Goal: Task Accomplishment & Management: Manage account settings

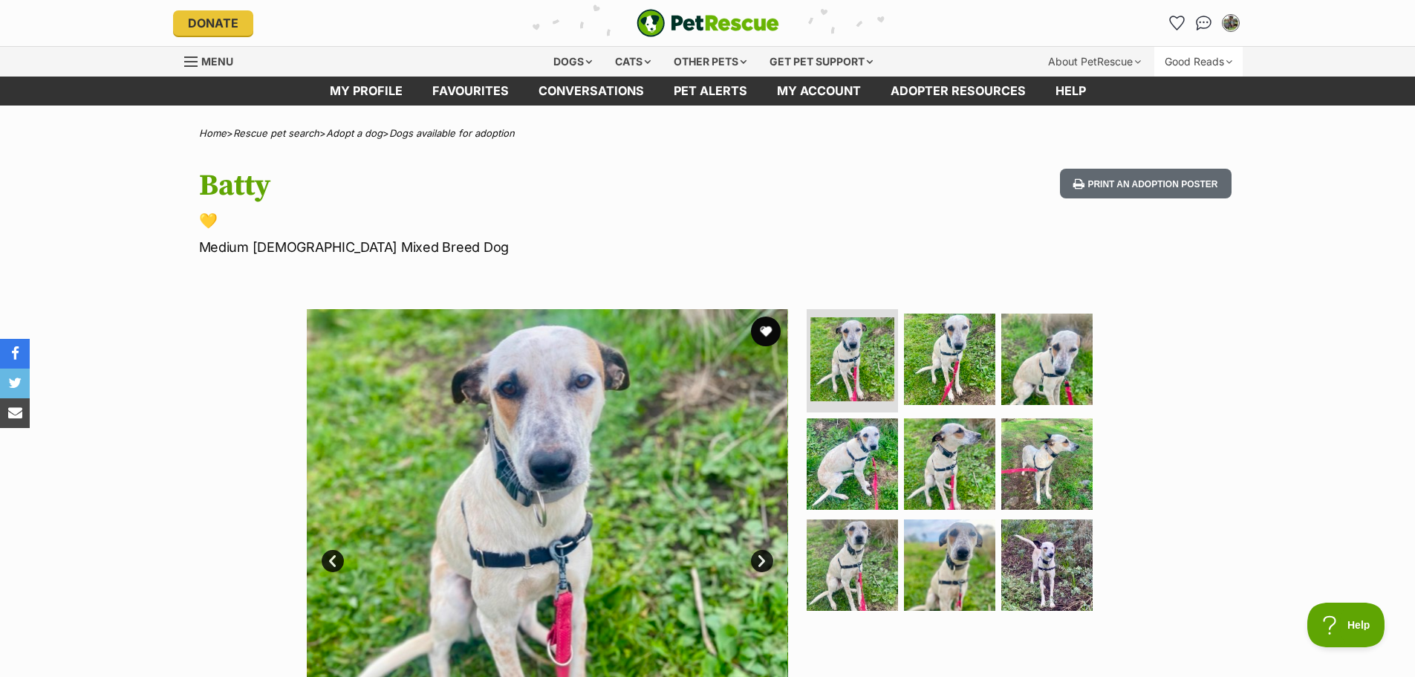
click at [1221, 63] on div "Good Reads" at bounding box center [1198, 62] width 88 height 30
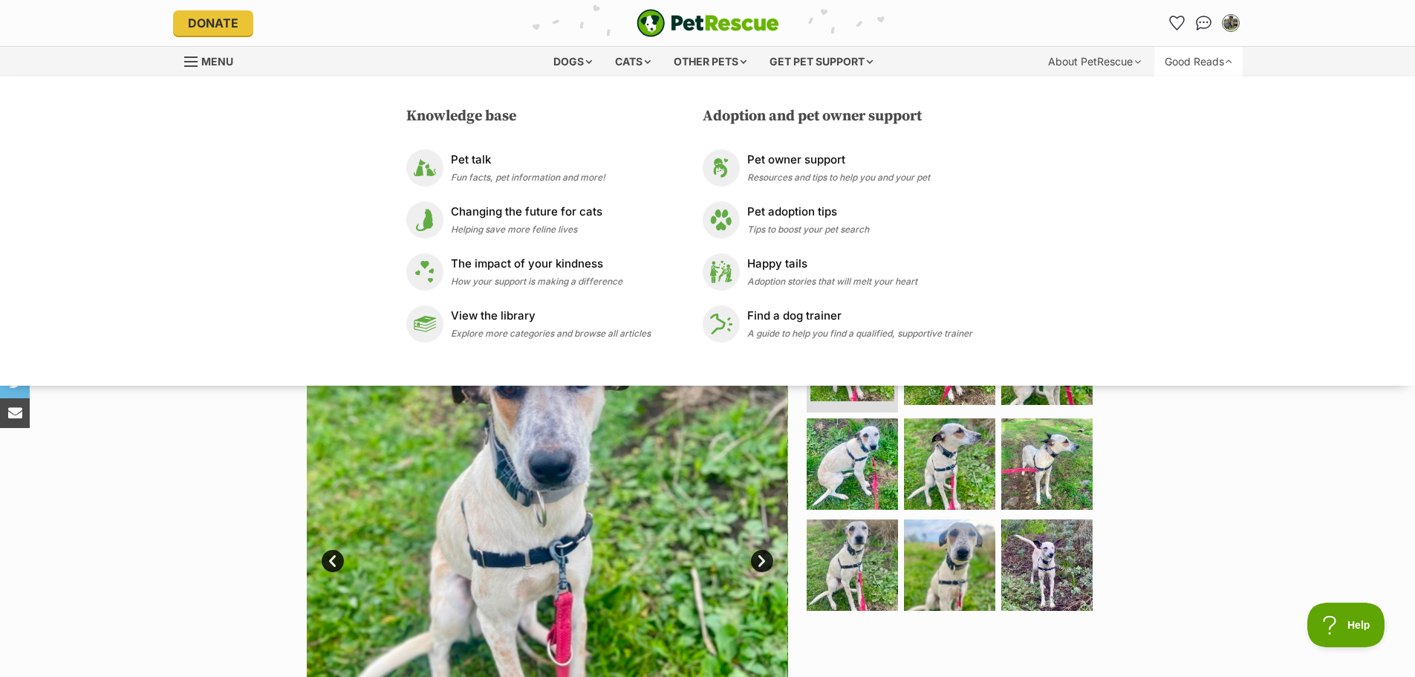
click at [1221, 63] on div "Good Reads" at bounding box center [1198, 62] width 88 height 30
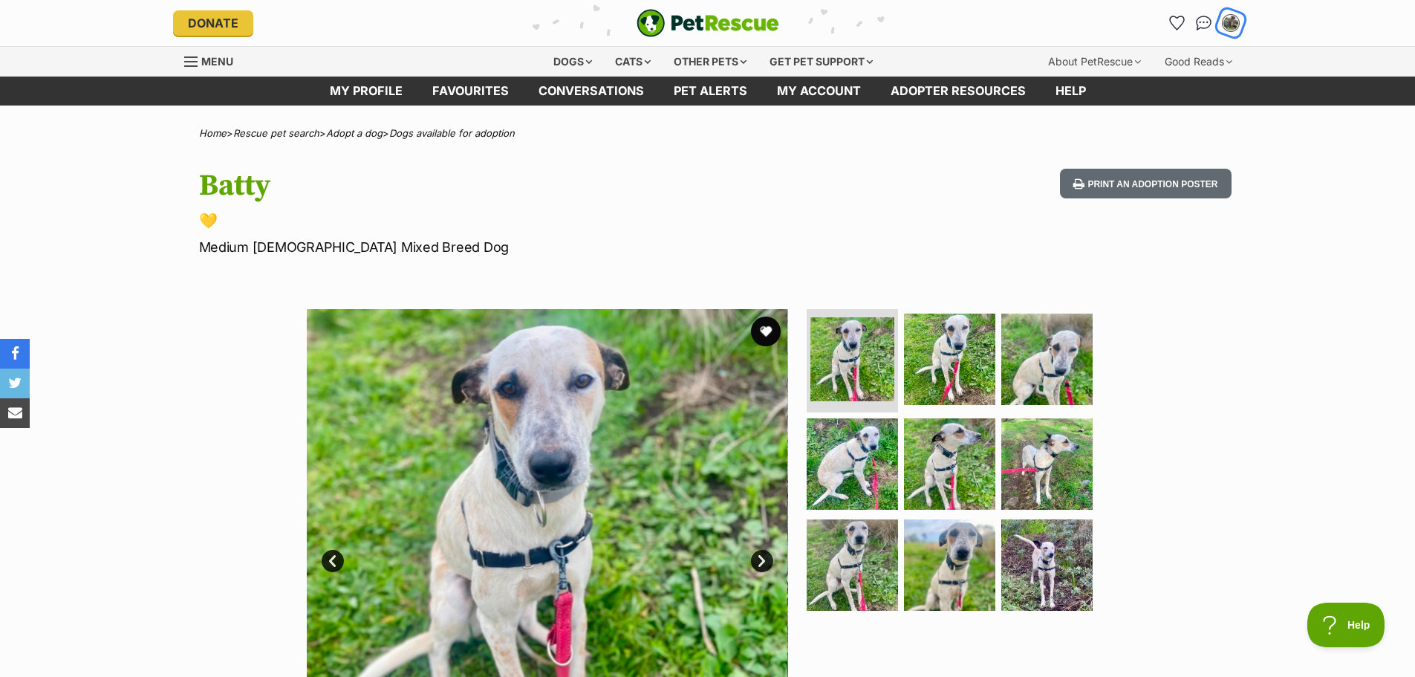
click at [1232, 23] on img "My account" at bounding box center [1230, 22] width 19 height 19
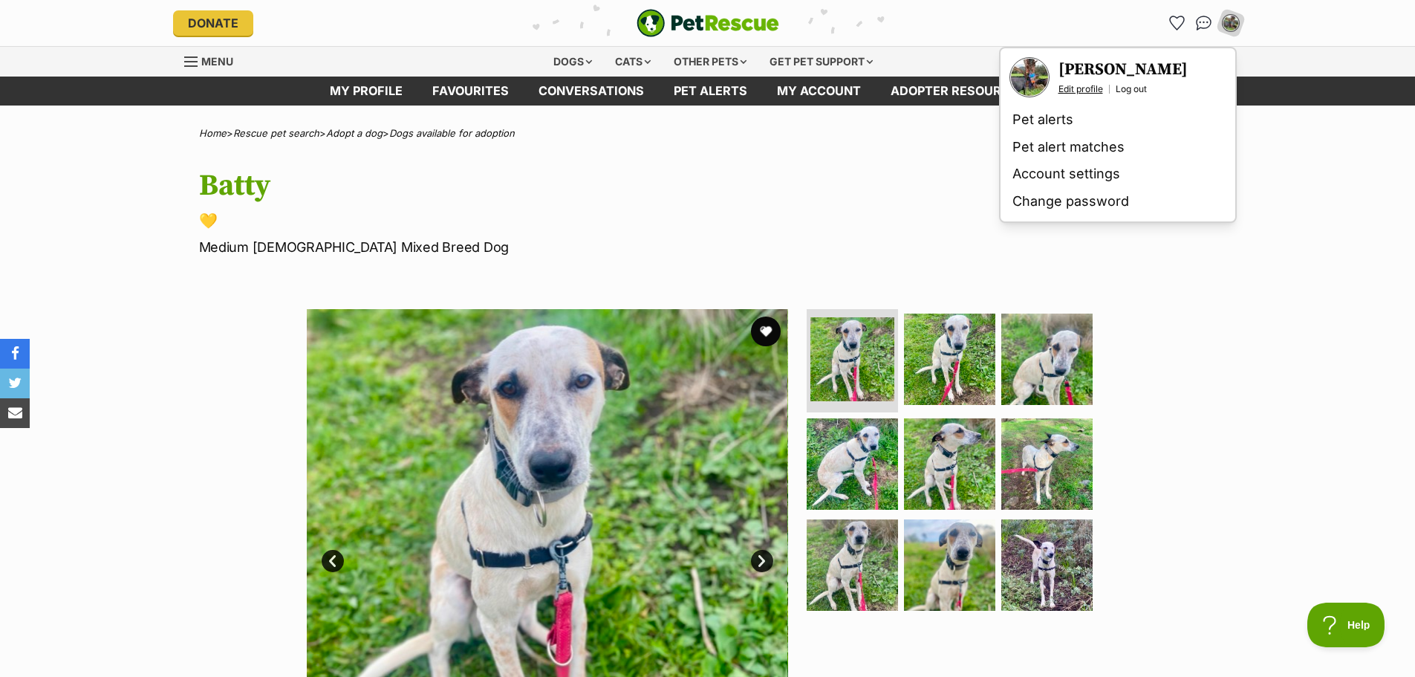
click at [1086, 84] on link "Edit profile" at bounding box center [1080, 89] width 45 height 12
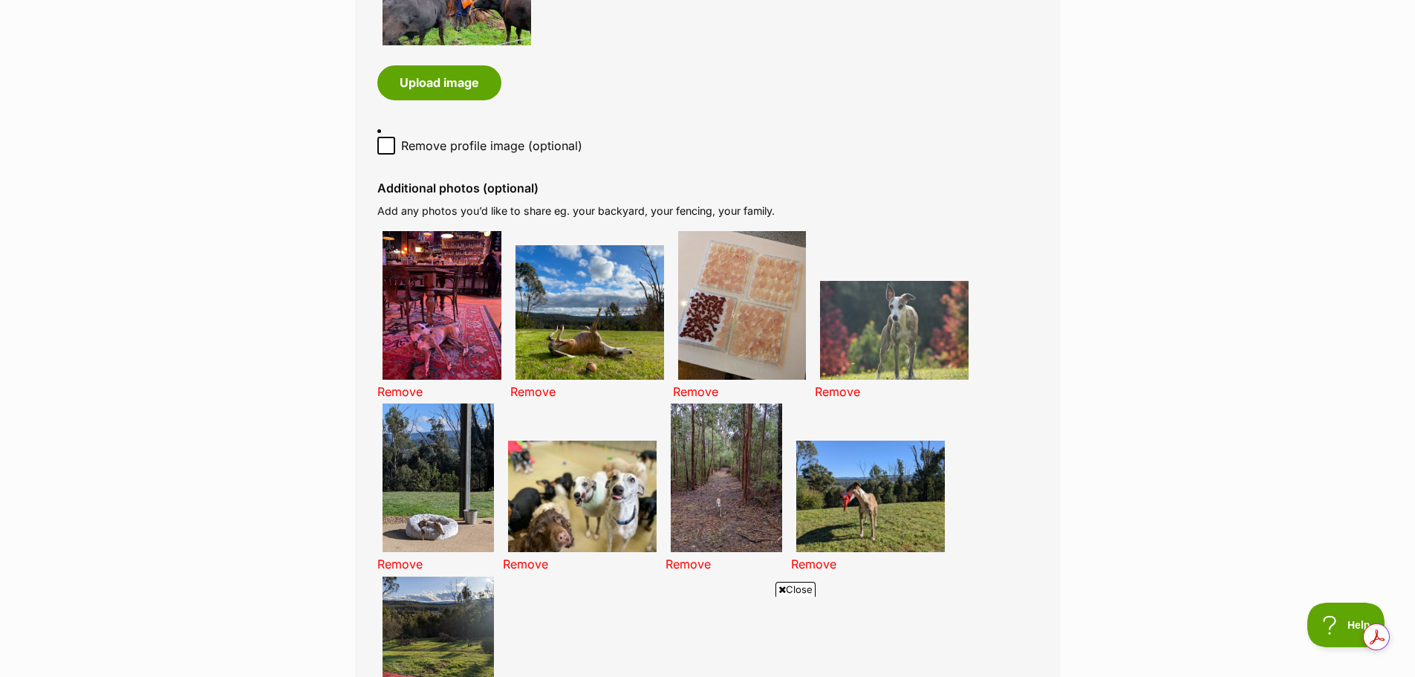
scroll to position [891, 0]
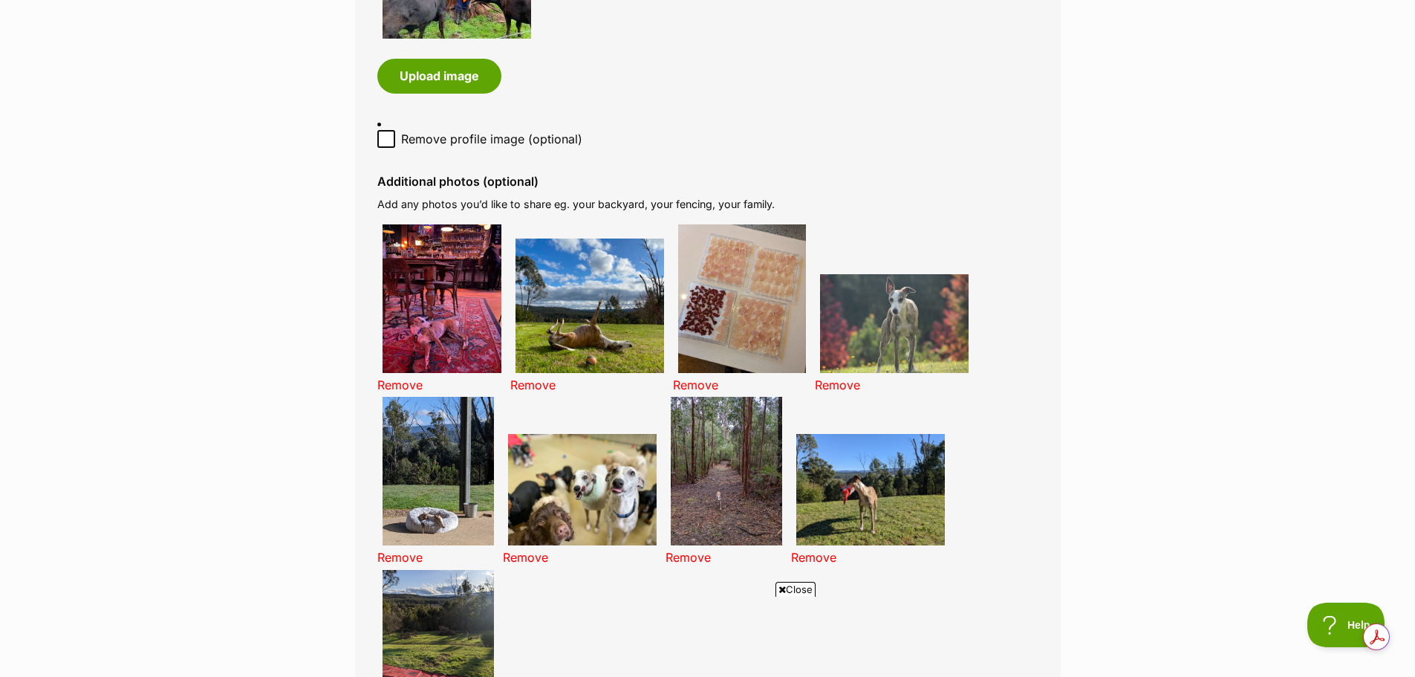
click at [400, 381] on link "Remove" at bounding box center [399, 384] width 45 height 15
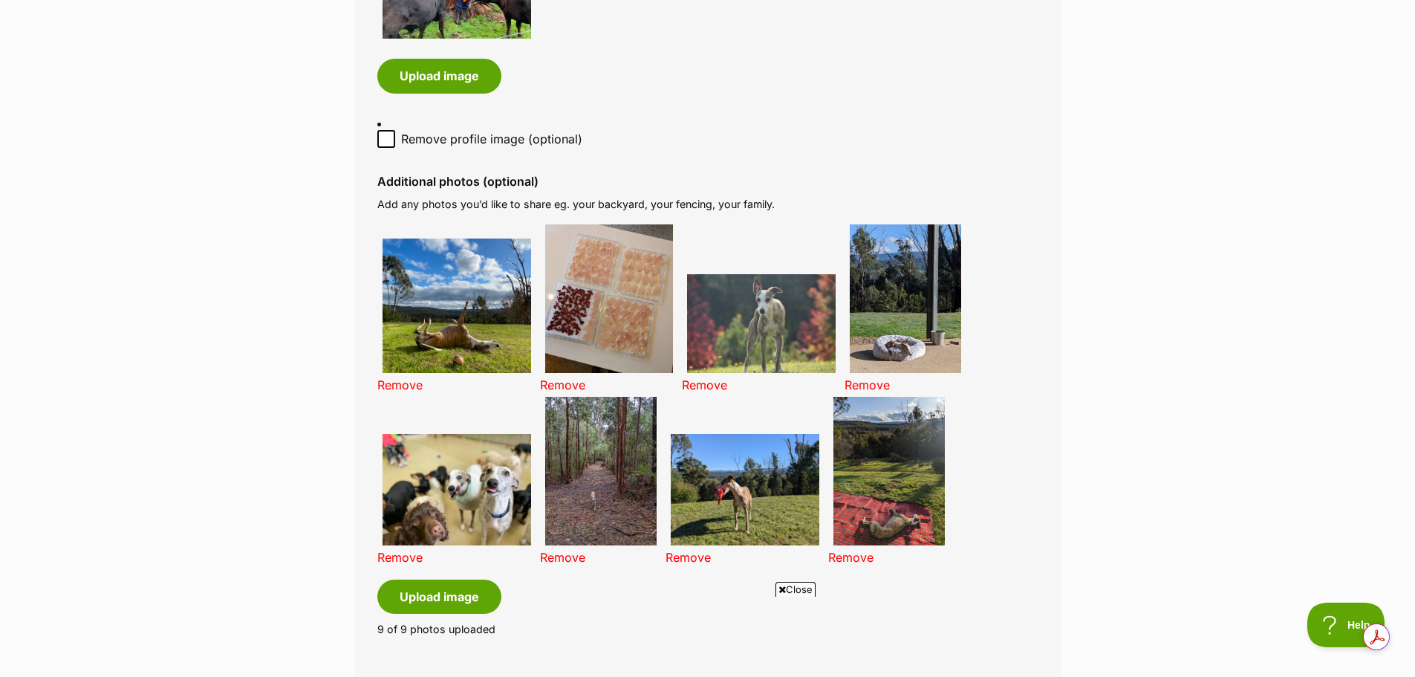
click at [395, 380] on link "Remove" at bounding box center [399, 384] width 45 height 15
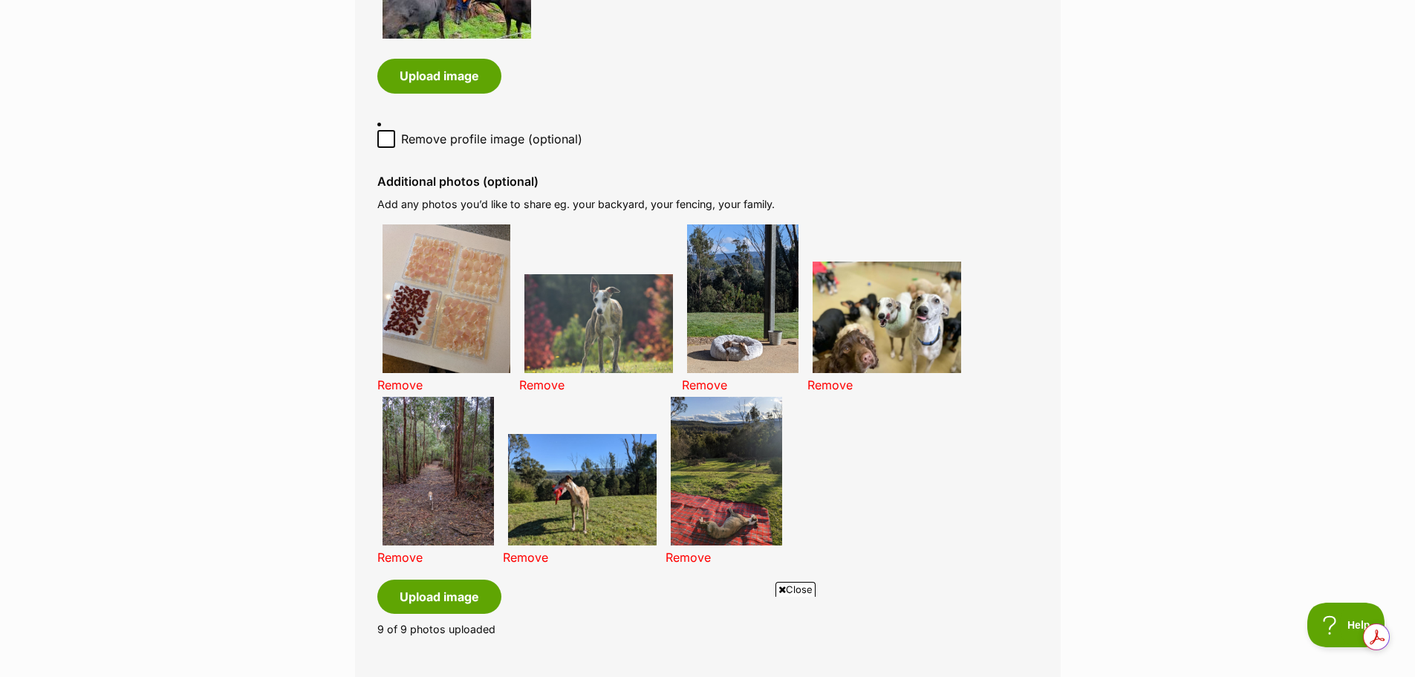
click at [543, 388] on link "Remove" at bounding box center [541, 384] width 45 height 15
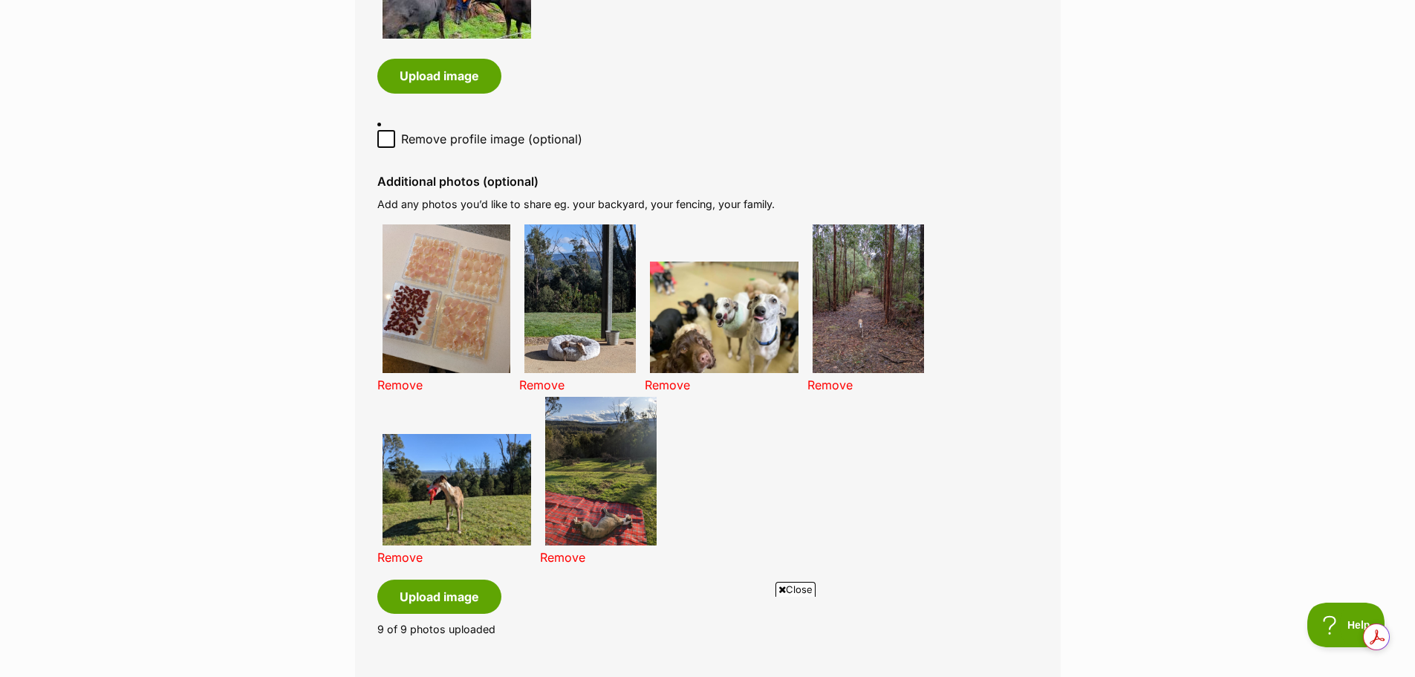
click at [542, 381] on link "Remove" at bounding box center [541, 384] width 45 height 15
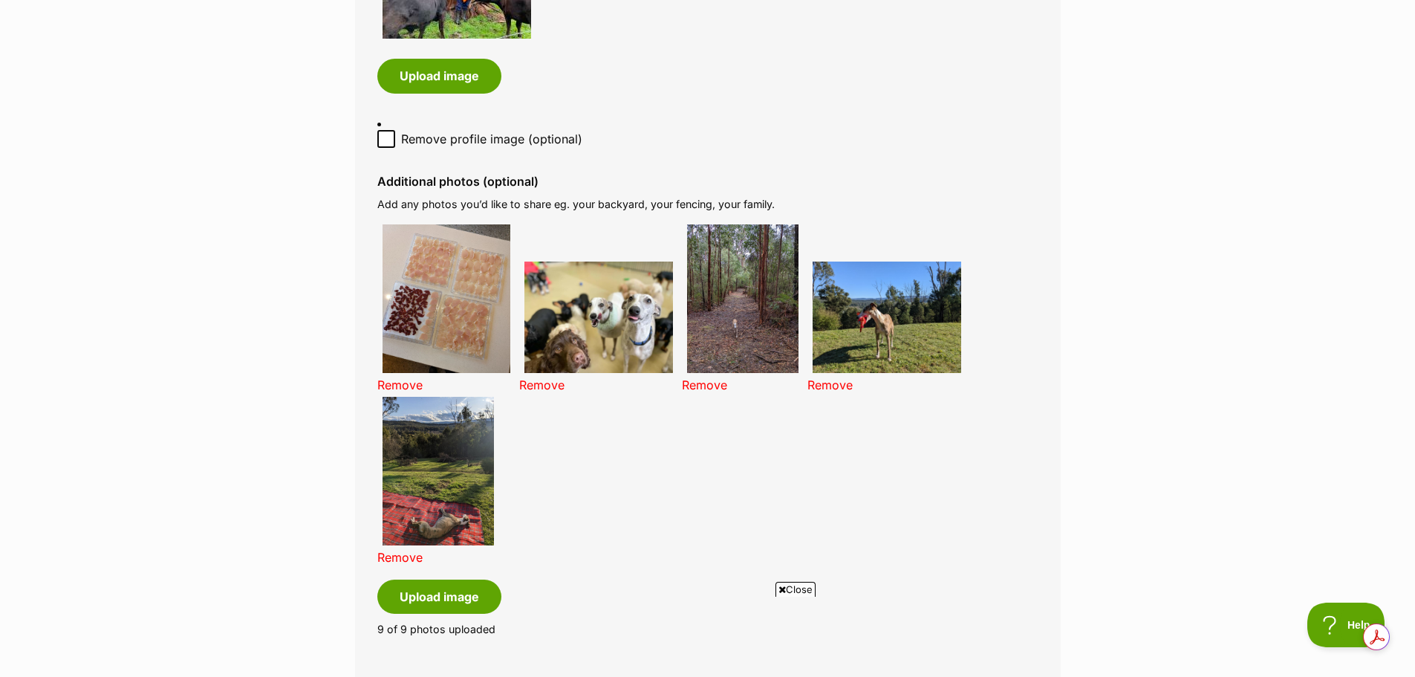
click at [542, 381] on link "Remove" at bounding box center [541, 384] width 45 height 15
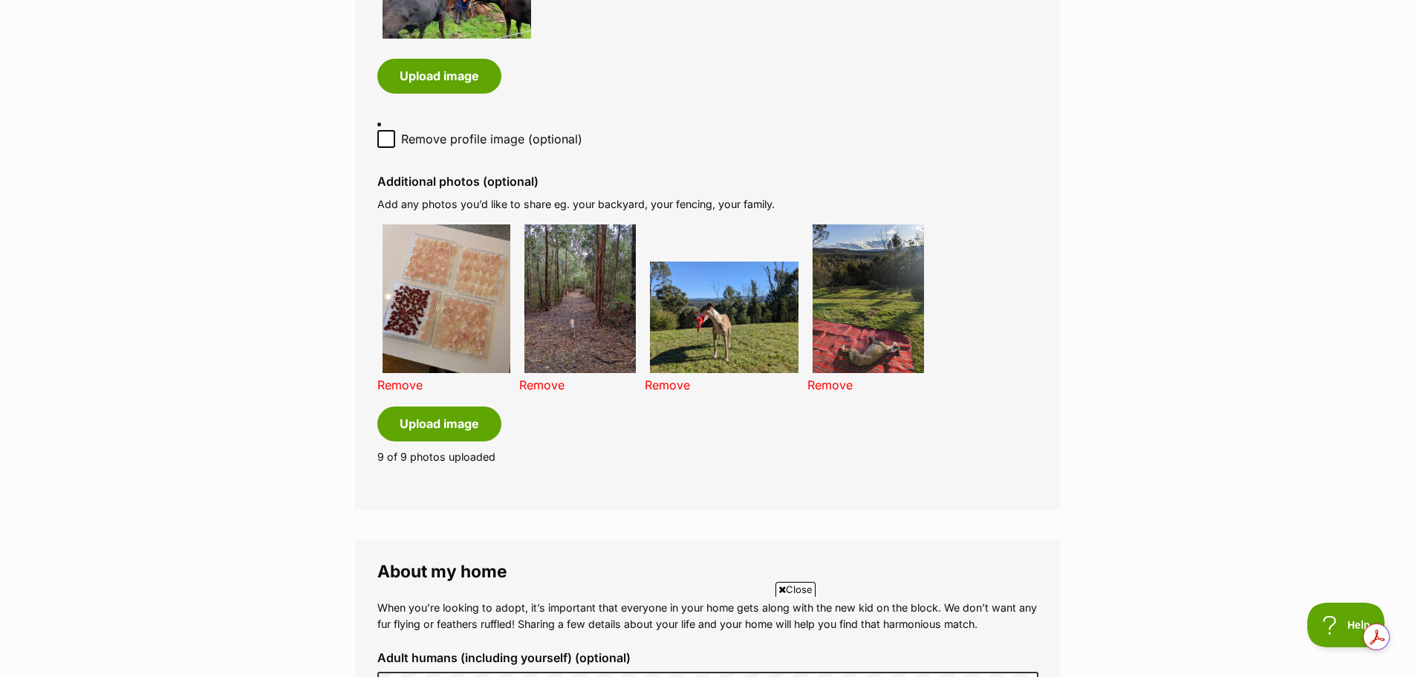
click at [542, 386] on link "Remove" at bounding box center [541, 384] width 45 height 15
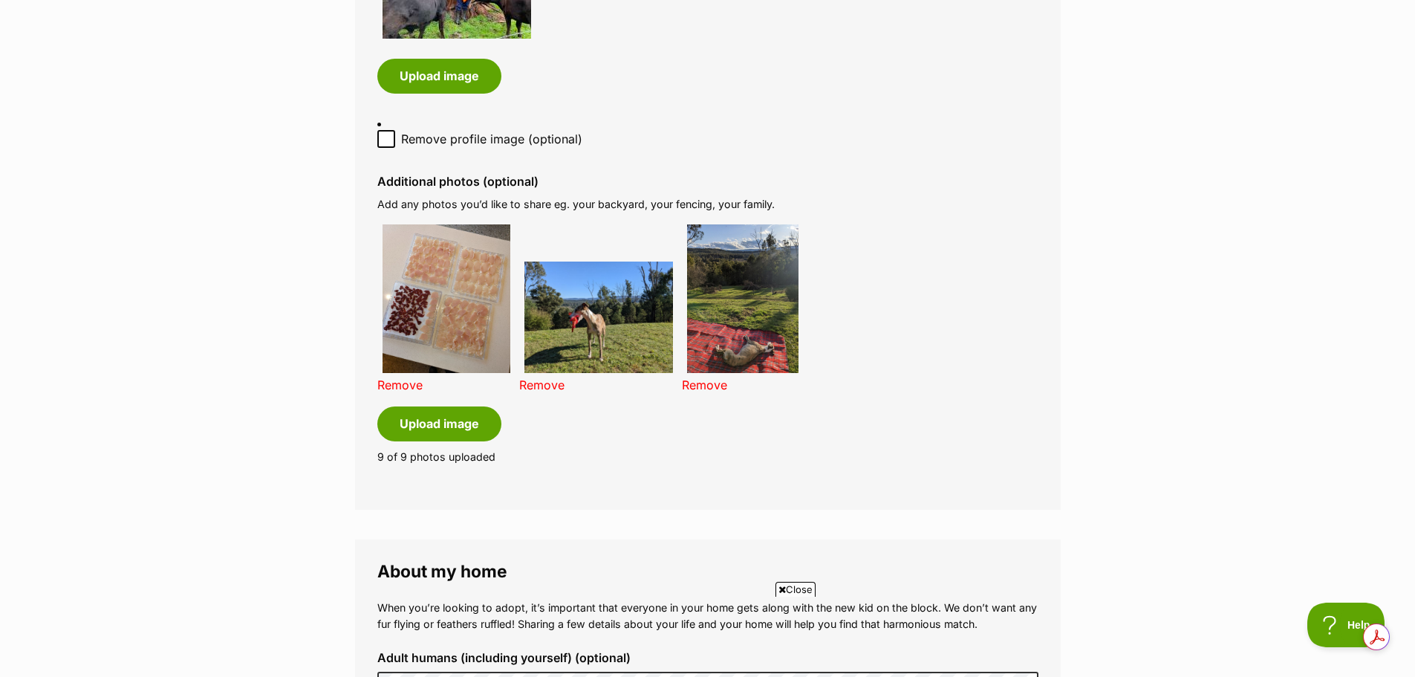
click at [547, 386] on link "Remove" at bounding box center [541, 384] width 45 height 15
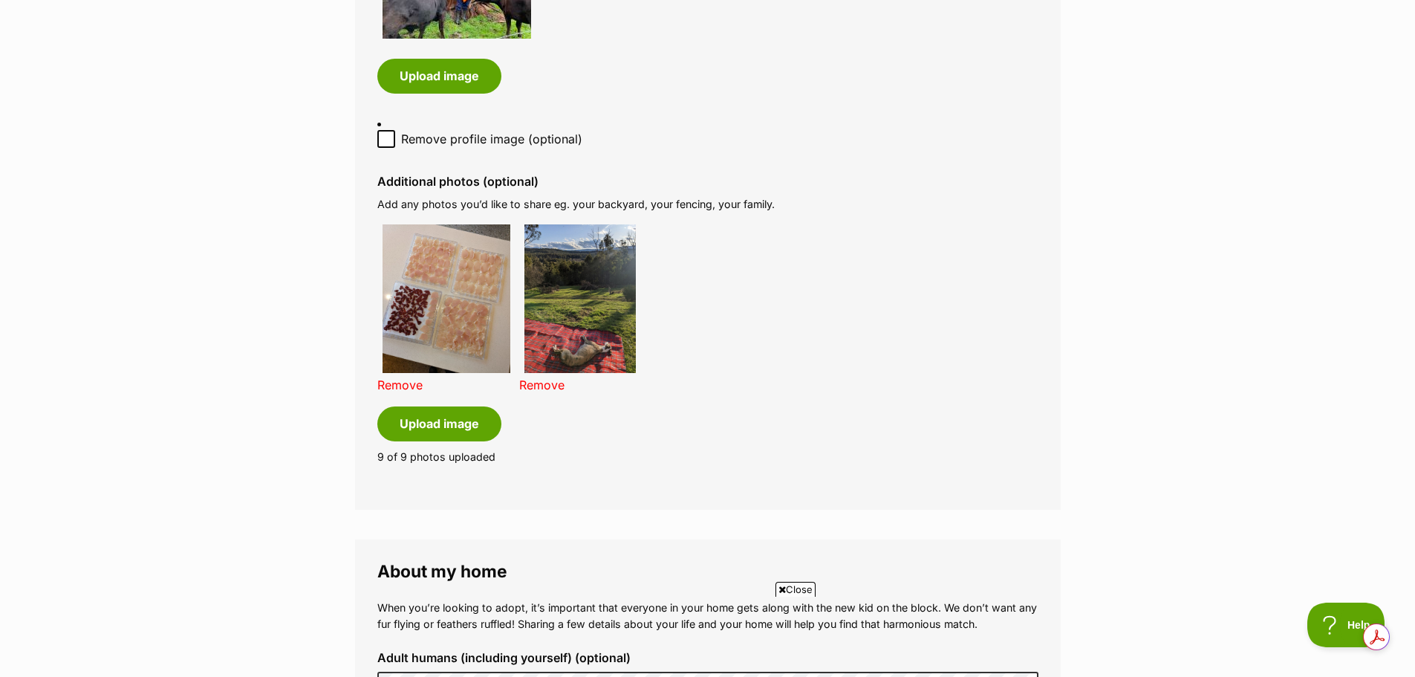
click at [547, 380] on link "Remove" at bounding box center [541, 384] width 45 height 15
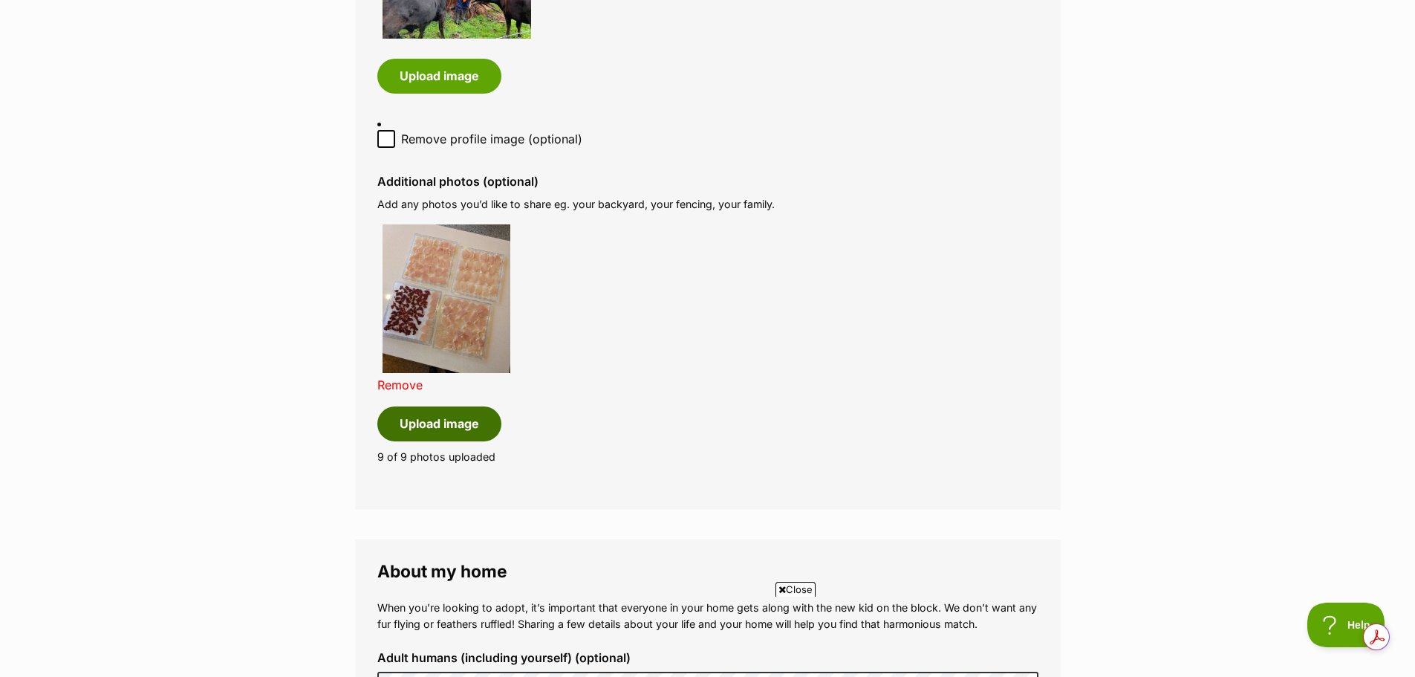
click at [481, 426] on button "Upload image" at bounding box center [439, 423] width 124 height 34
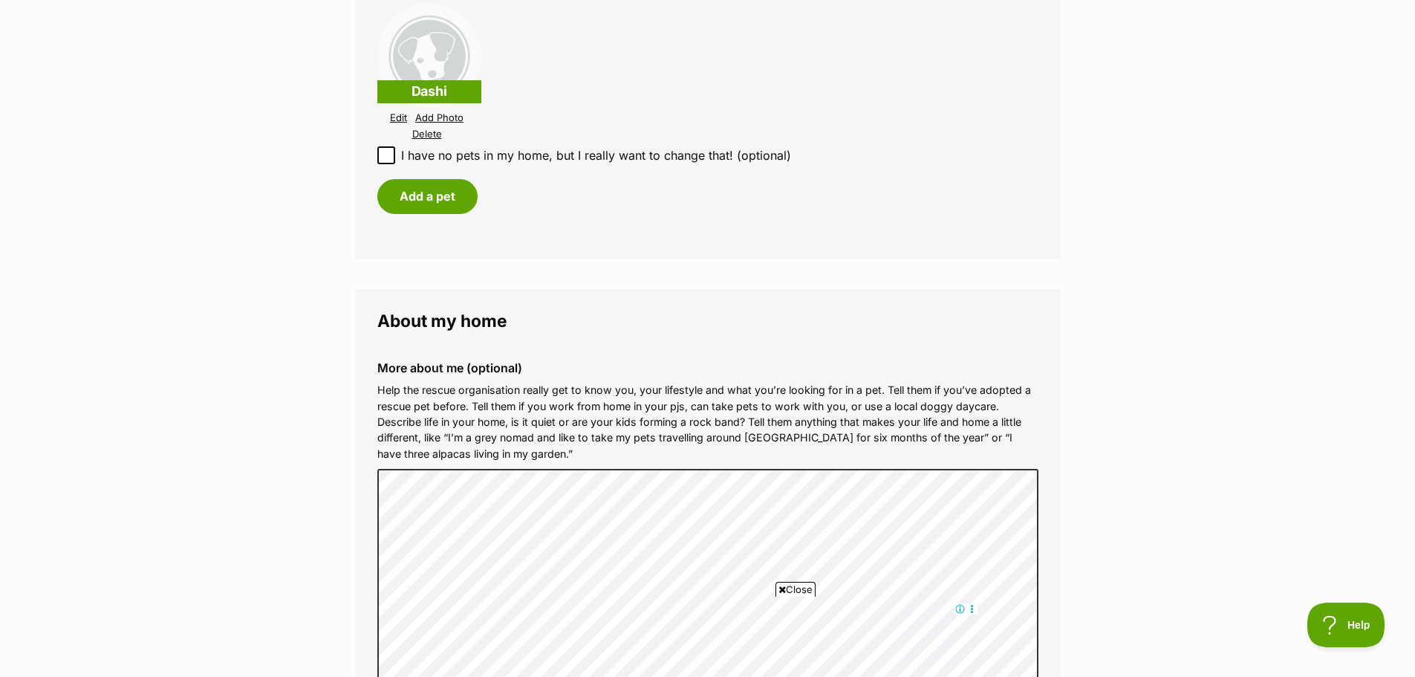
scroll to position [1857, 0]
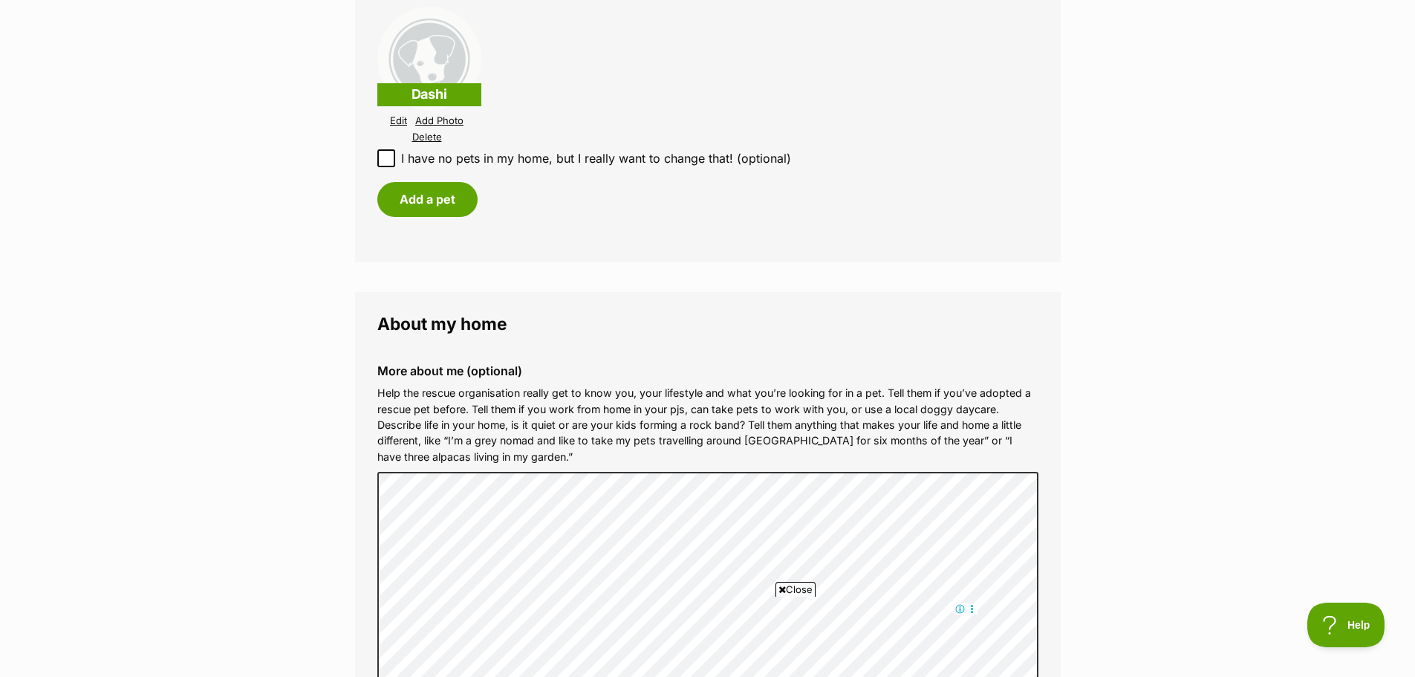
click at [428, 134] on link "Delete" at bounding box center [427, 136] width 30 height 11
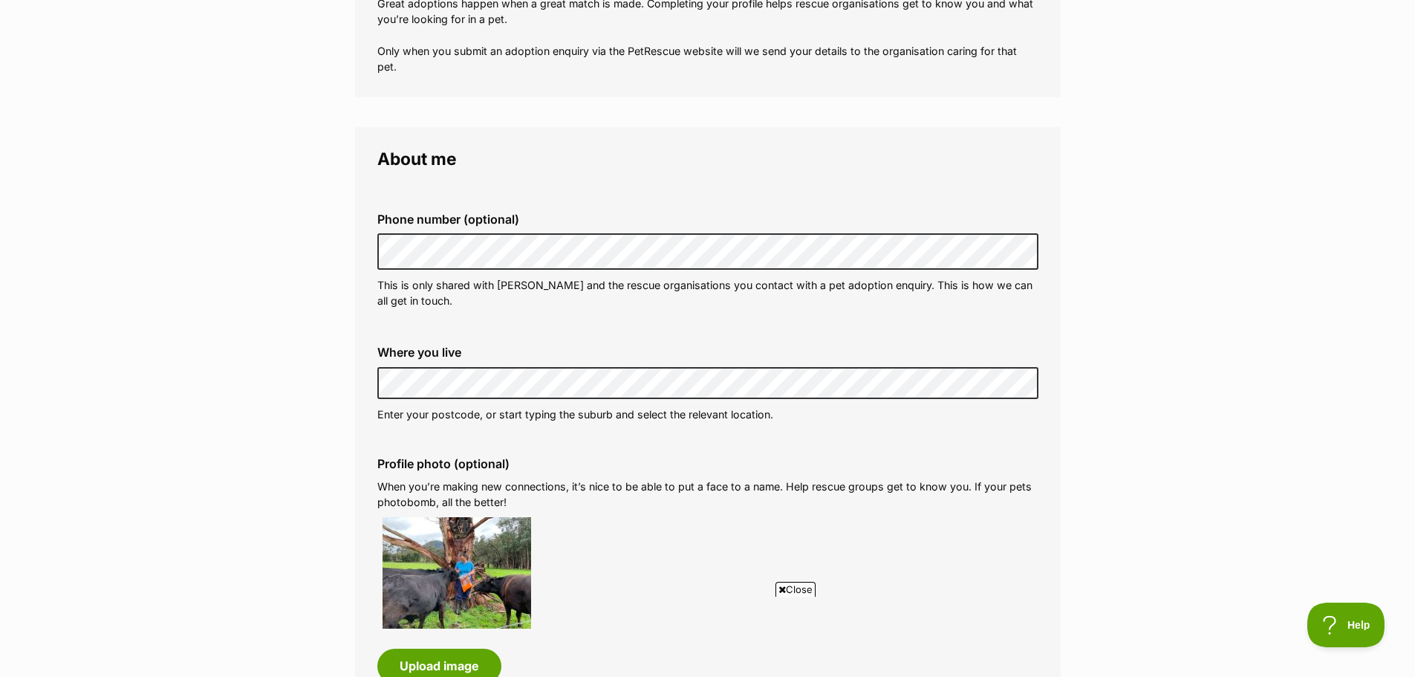
scroll to position [297, 0]
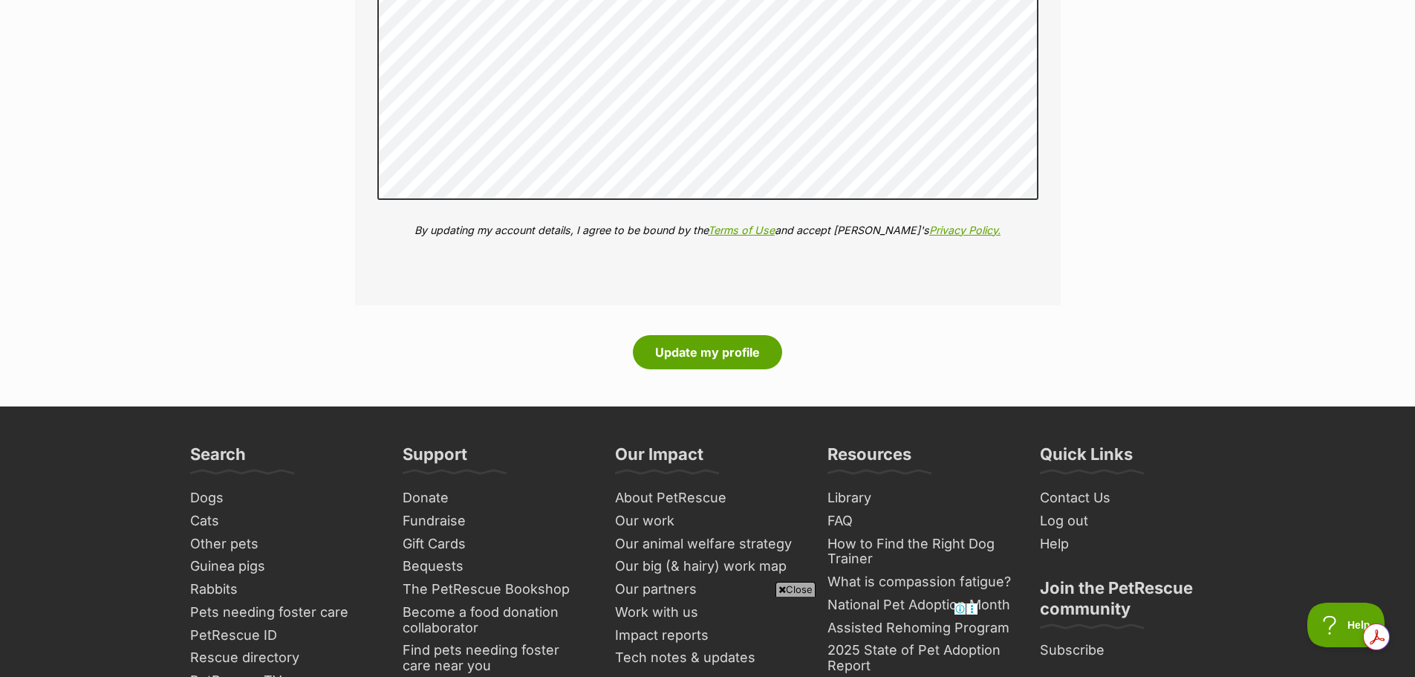
scroll to position [0, 0]
